Goal: Task Accomplishment & Management: Complete application form

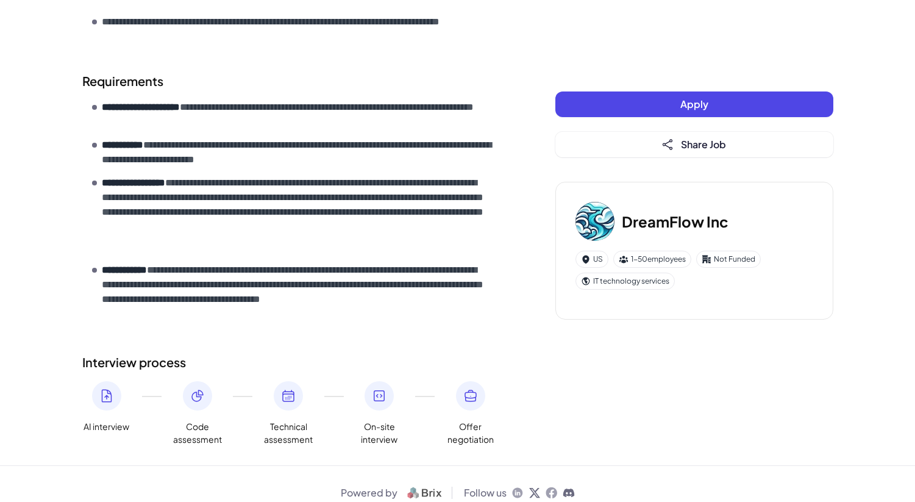
scroll to position [418, 0]
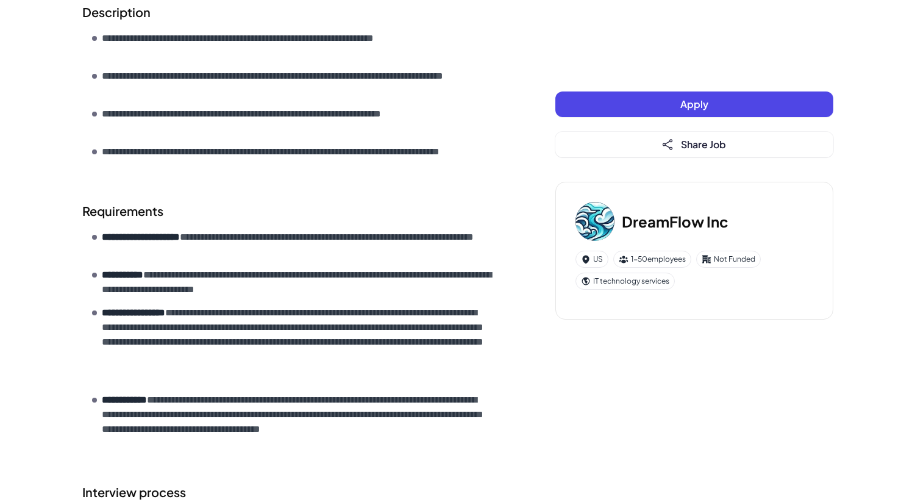
click at [586, 116] on div "Apply Share Job" at bounding box center [694, 124] width 278 height 66
click at [622, 108] on button "Apply" at bounding box center [694, 104] width 278 height 26
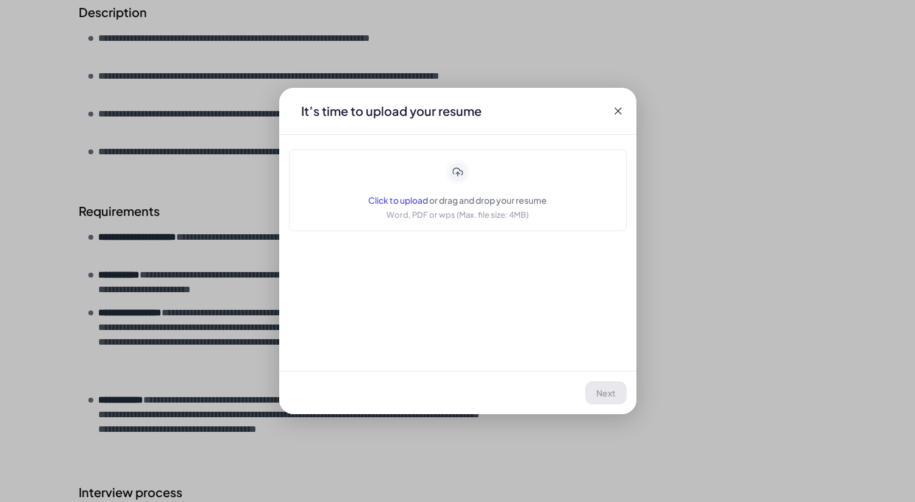
click at [458, 183] on icon at bounding box center [457, 172] width 21 height 21
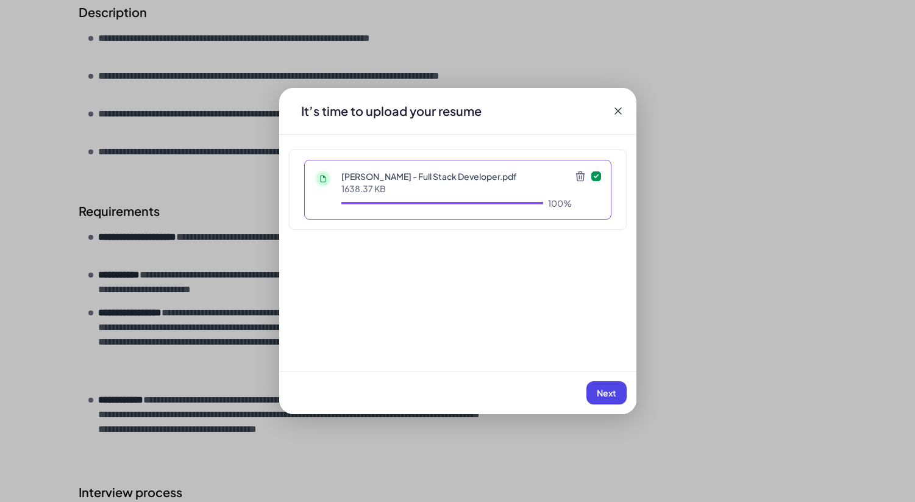
click at [597, 393] on span "Next" at bounding box center [607, 392] width 20 height 11
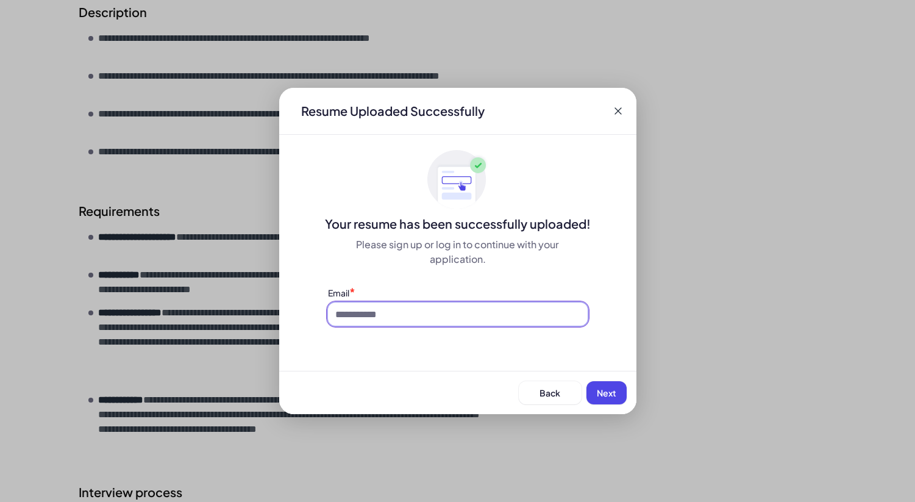
click at [485, 318] on input at bounding box center [458, 313] width 260 height 23
type input "**********"
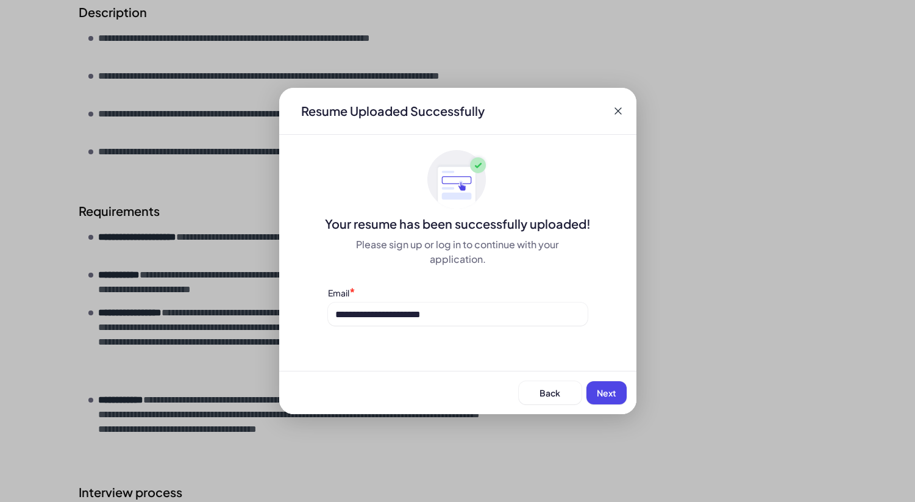
click at [522, 352] on div "**********" at bounding box center [457, 251] width 357 height 326
click at [609, 394] on span "Next" at bounding box center [607, 392] width 20 height 11
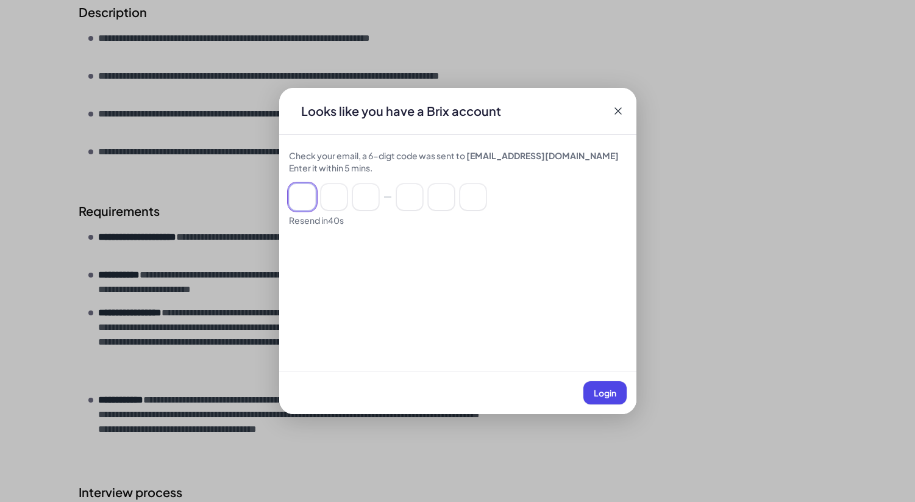
click at [308, 209] on input at bounding box center [302, 197] width 27 height 27
type input "*"
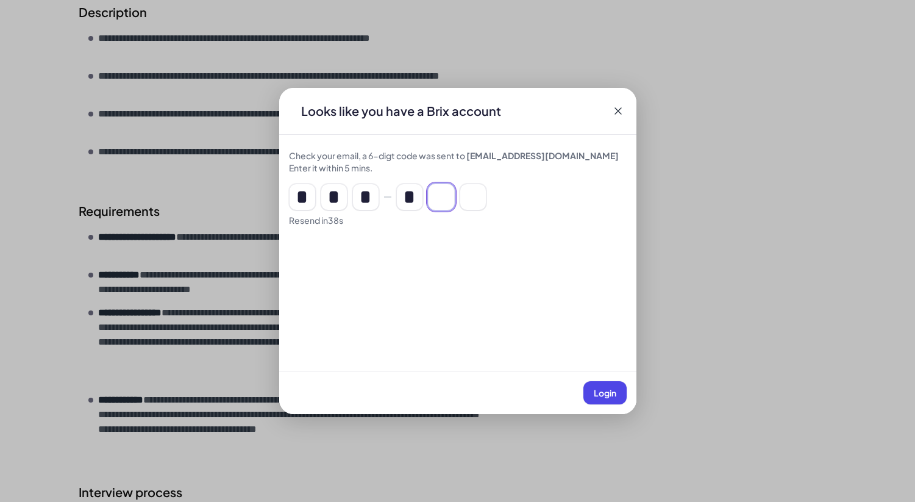
type input "*"
click at [594, 387] on span "Login" at bounding box center [605, 392] width 23 height 11
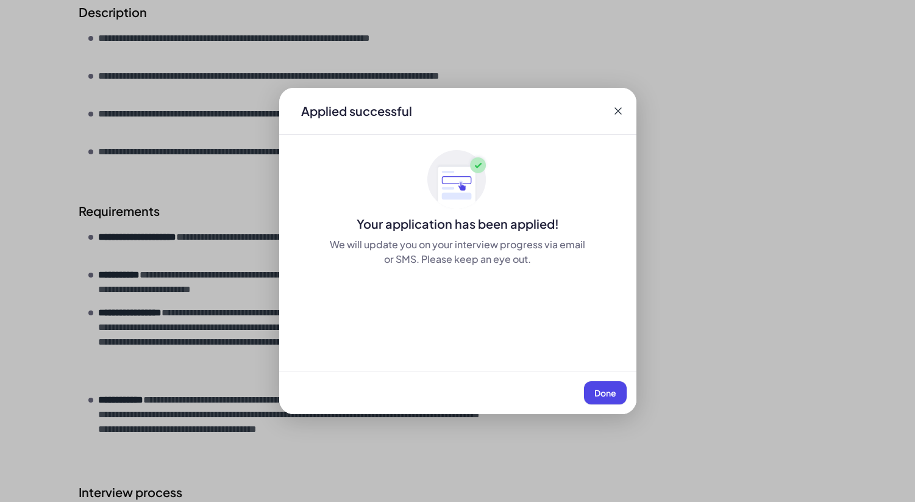
click at [612, 384] on button "Done" at bounding box center [605, 392] width 43 height 23
